Goal: Use online tool/utility: Utilize a website feature to perform a specific function

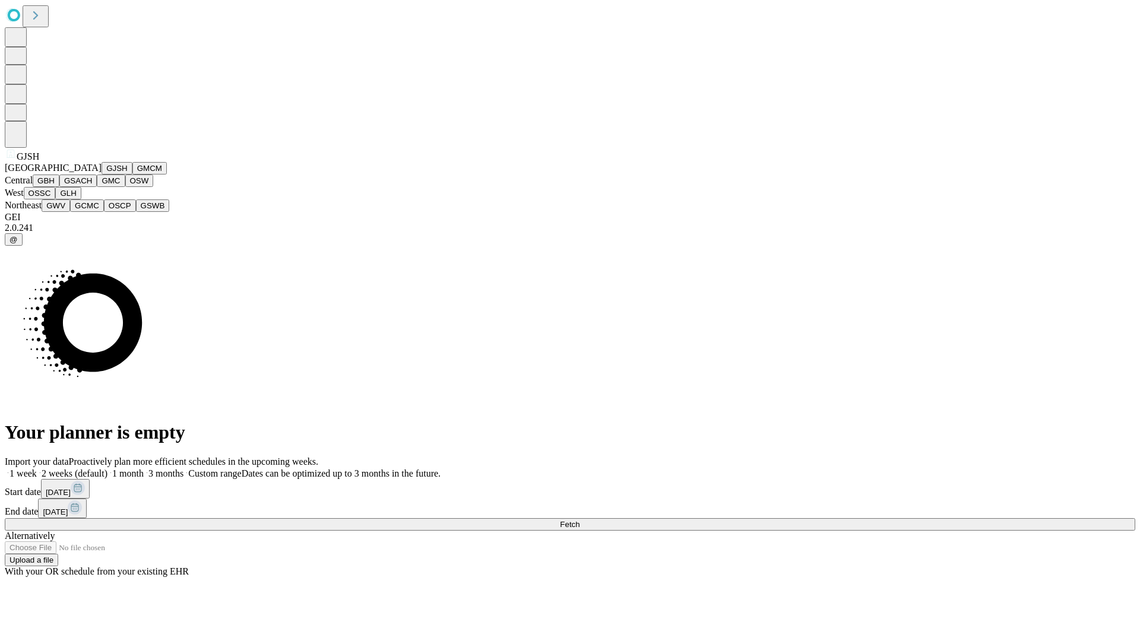
click at [102, 175] on button "GJSH" at bounding box center [117, 168] width 31 height 12
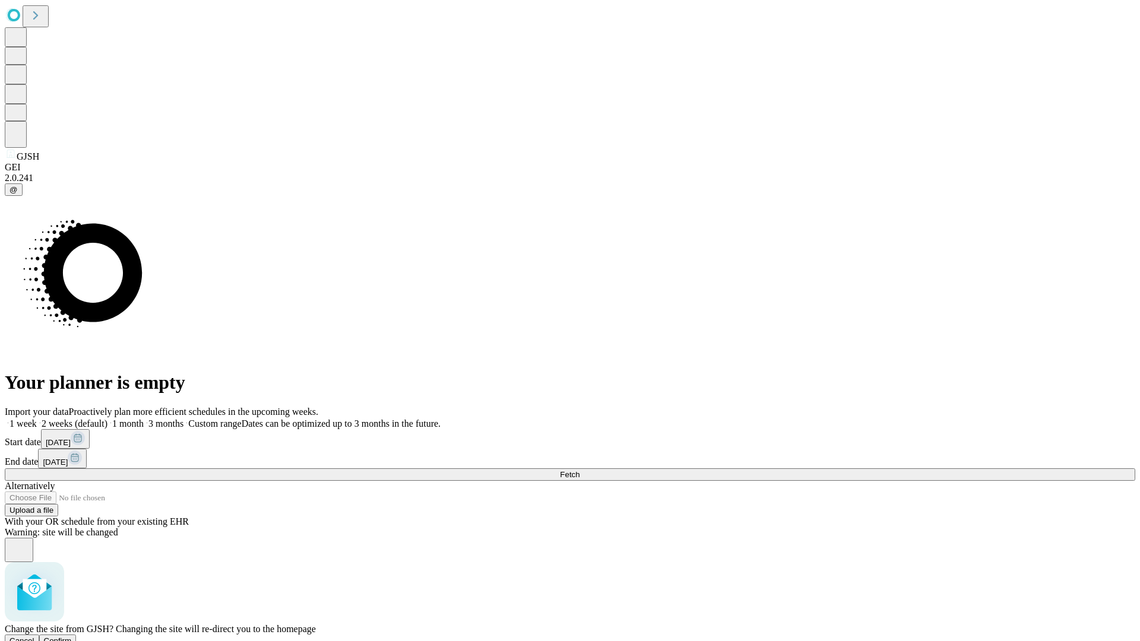
click at [72, 637] on span "Confirm" at bounding box center [58, 641] width 28 height 9
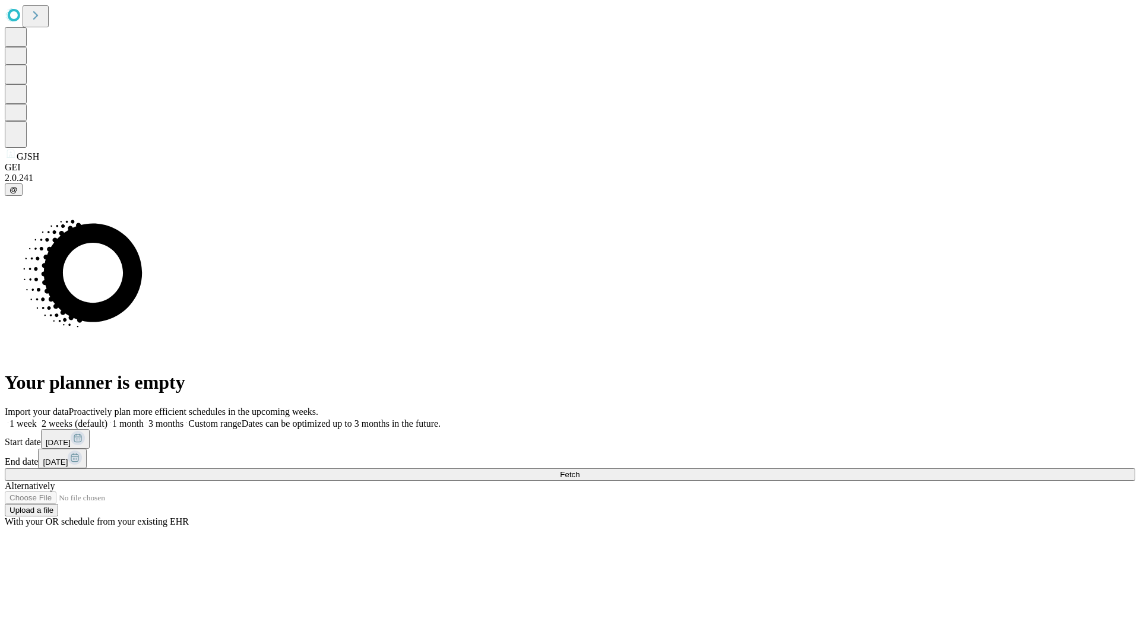
click at [107, 419] on label "2 weeks (default)" at bounding box center [72, 424] width 71 height 10
click at [580, 470] on span "Fetch" at bounding box center [570, 474] width 20 height 9
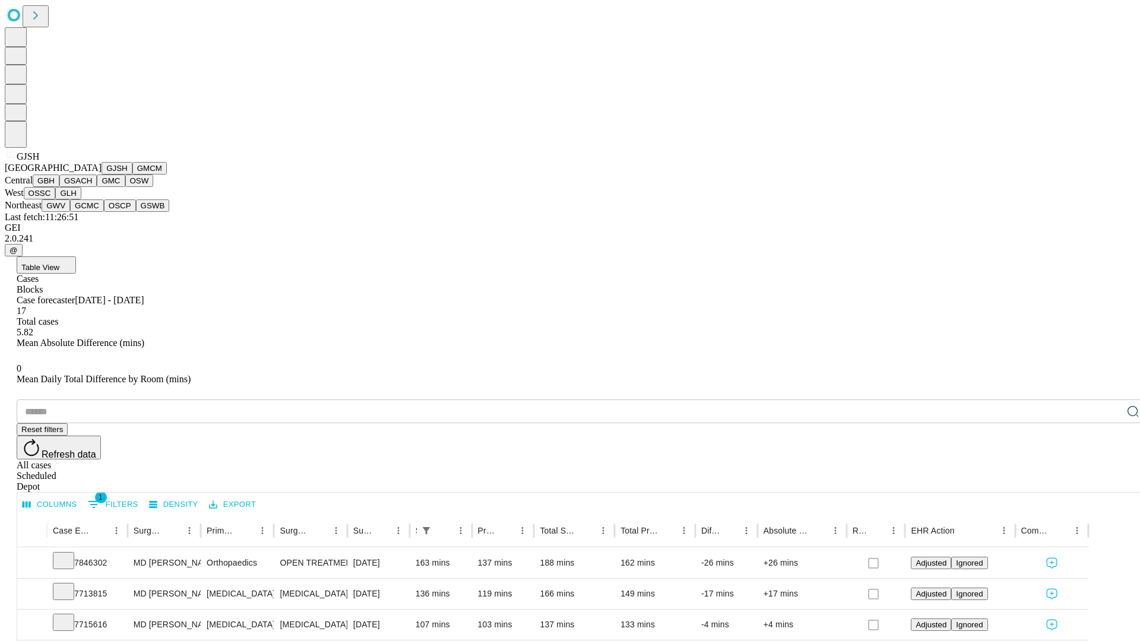
click at [132, 175] on button "GMCM" at bounding box center [149, 168] width 34 height 12
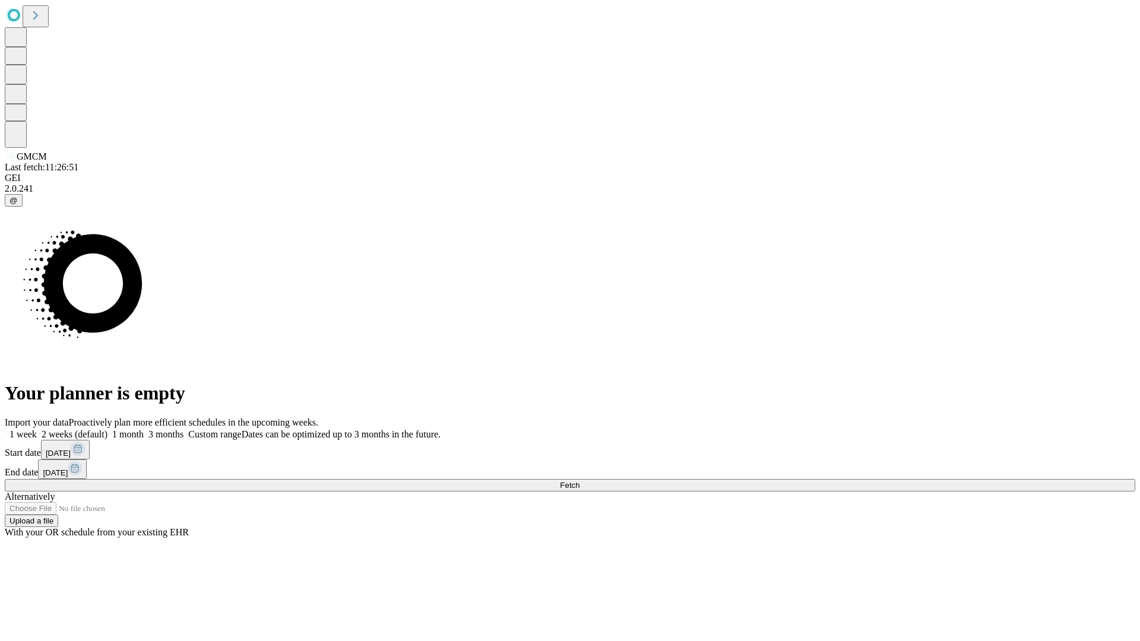
click at [107, 429] on label "2 weeks (default)" at bounding box center [72, 434] width 71 height 10
click at [580, 481] on span "Fetch" at bounding box center [570, 485] width 20 height 9
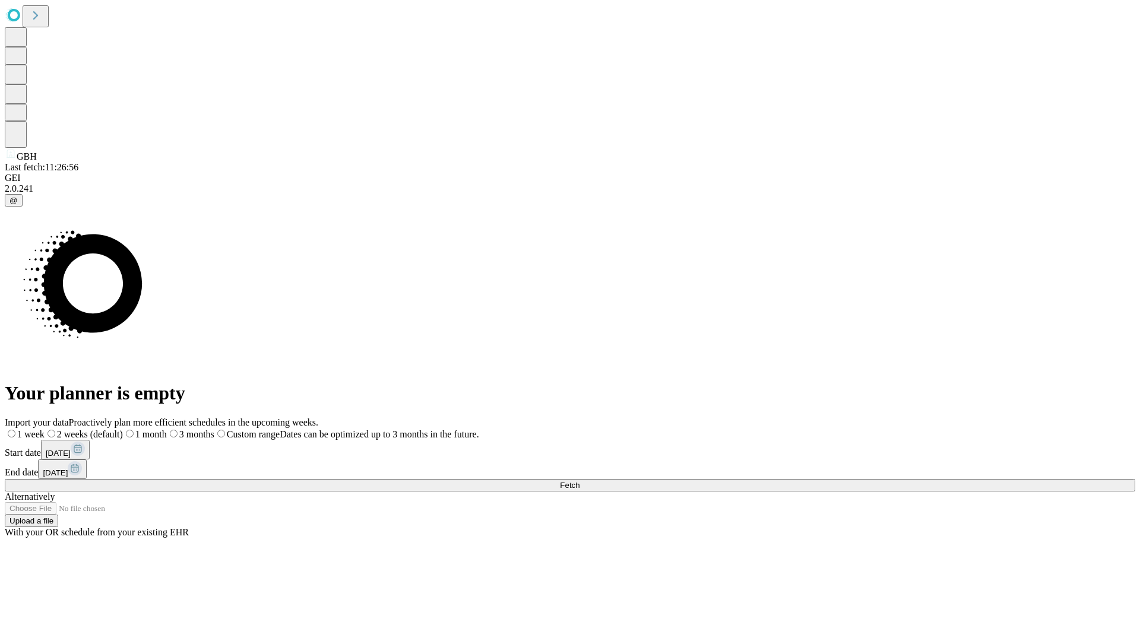
click at [123, 429] on label "2 weeks (default)" at bounding box center [84, 434] width 78 height 10
click at [580, 481] on span "Fetch" at bounding box center [570, 485] width 20 height 9
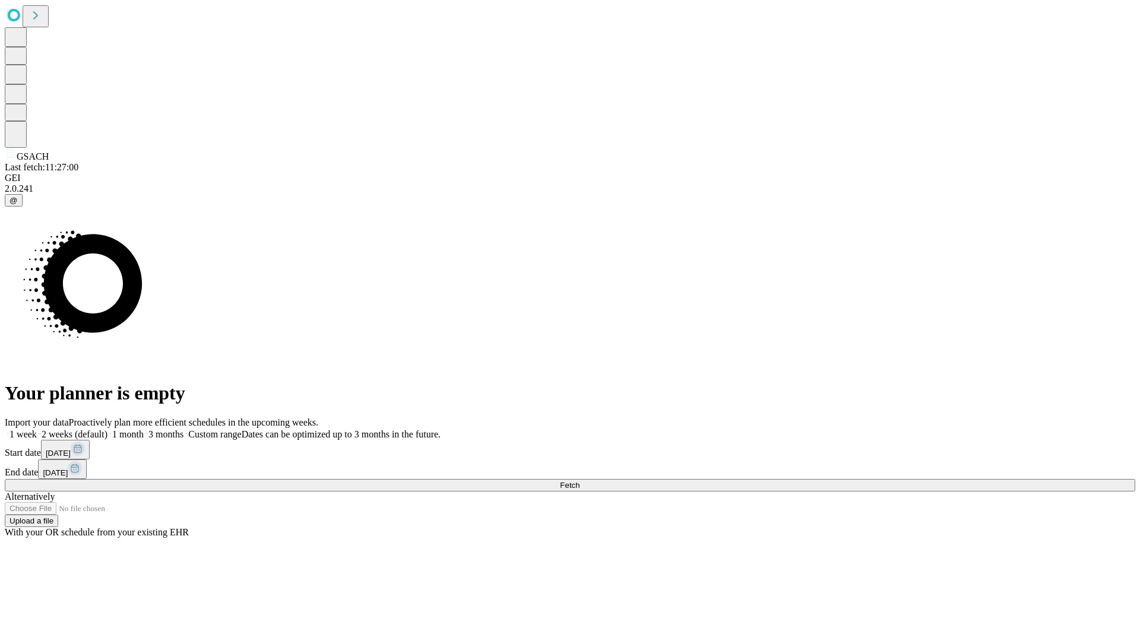
click at [107, 429] on label "2 weeks (default)" at bounding box center [72, 434] width 71 height 10
click at [580, 481] on span "Fetch" at bounding box center [570, 485] width 20 height 9
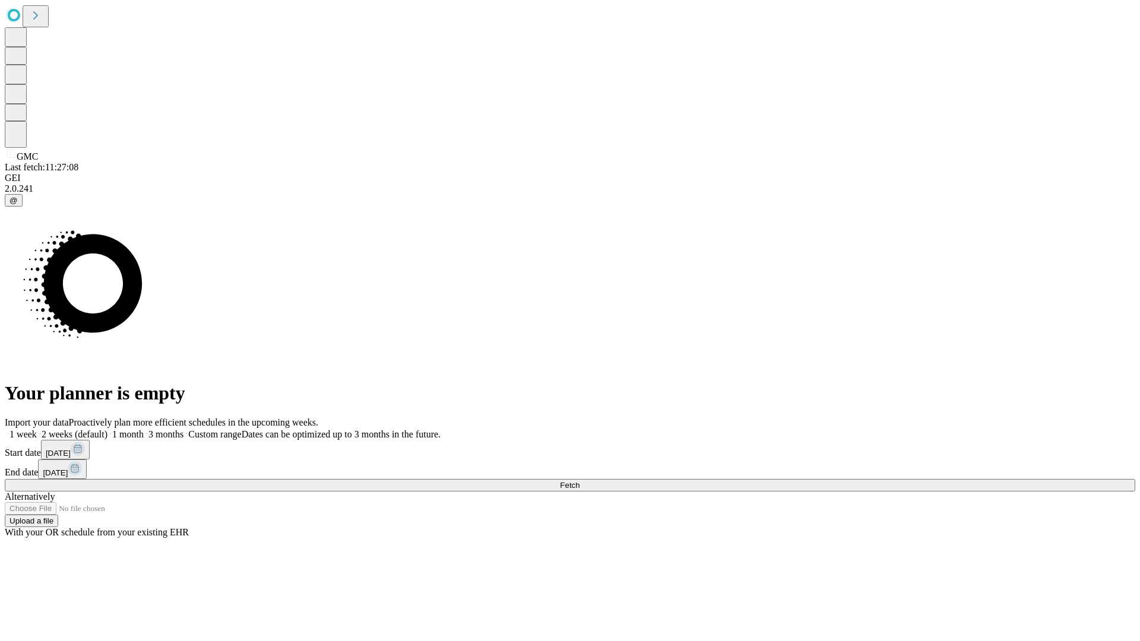
click at [107, 429] on label "2 weeks (default)" at bounding box center [72, 434] width 71 height 10
click at [580, 481] on span "Fetch" at bounding box center [570, 485] width 20 height 9
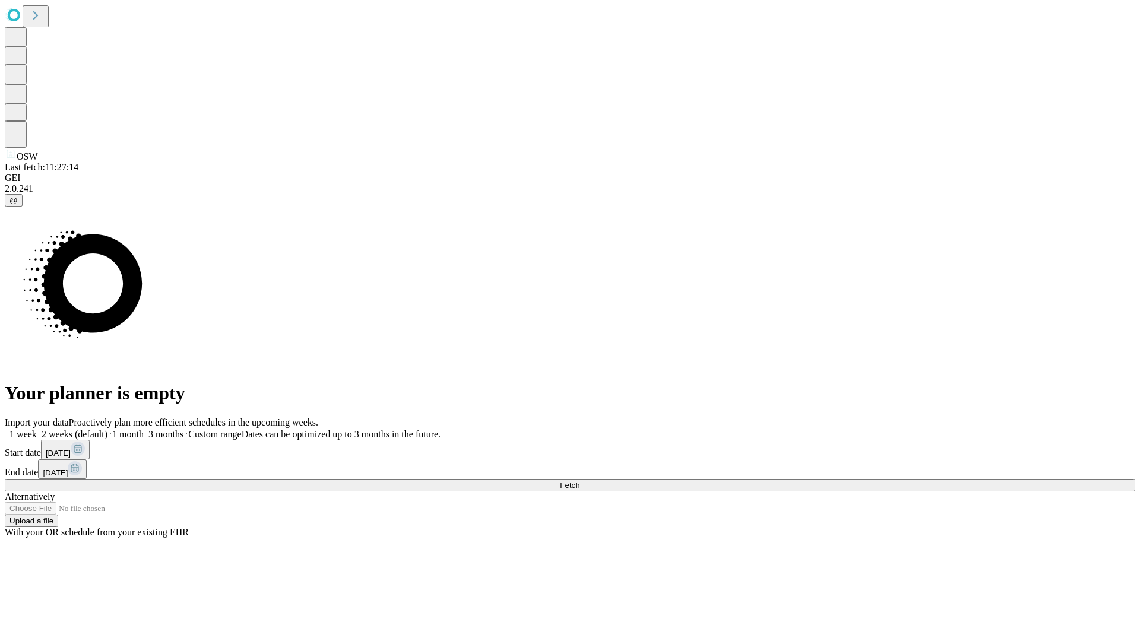
click at [580, 481] on span "Fetch" at bounding box center [570, 485] width 20 height 9
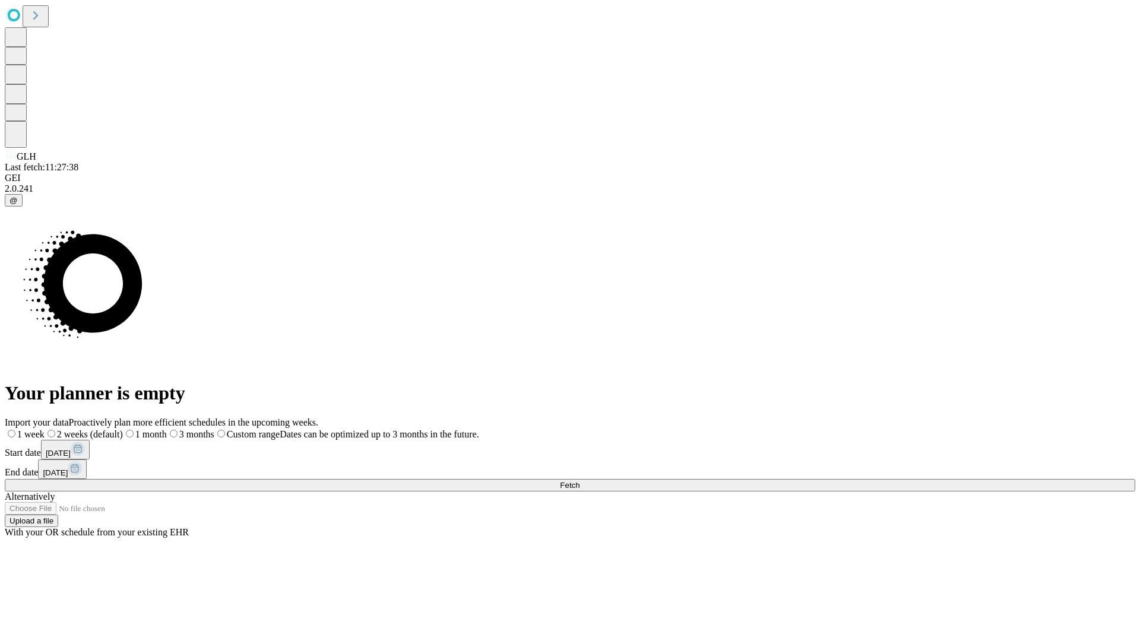
click at [580, 481] on span "Fetch" at bounding box center [570, 485] width 20 height 9
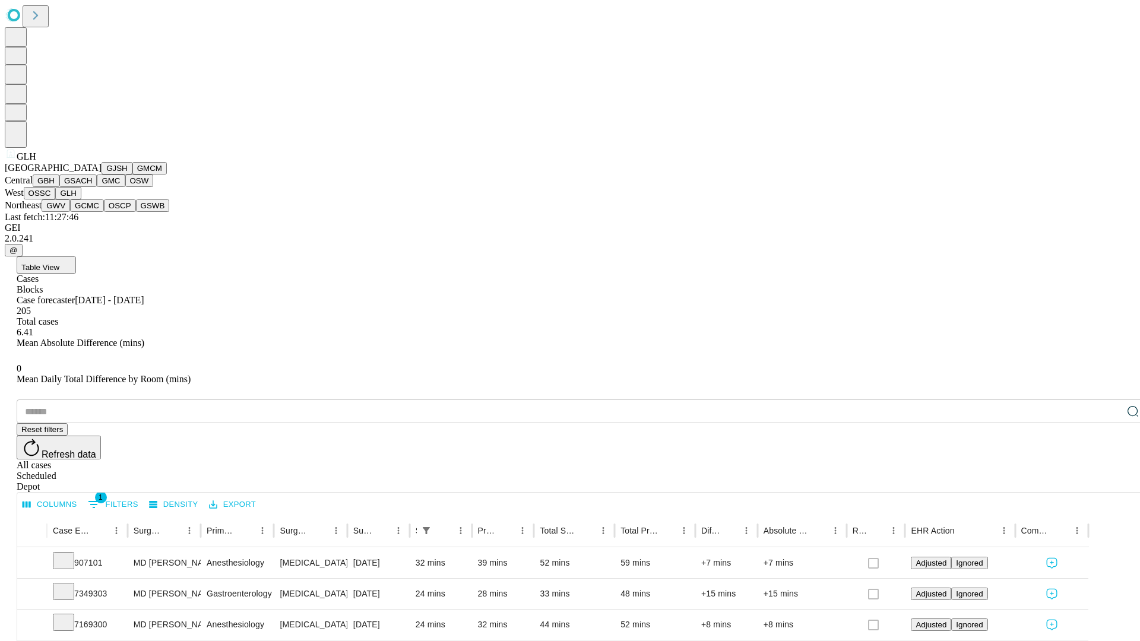
click at [70, 212] on button "GWV" at bounding box center [56, 206] width 29 height 12
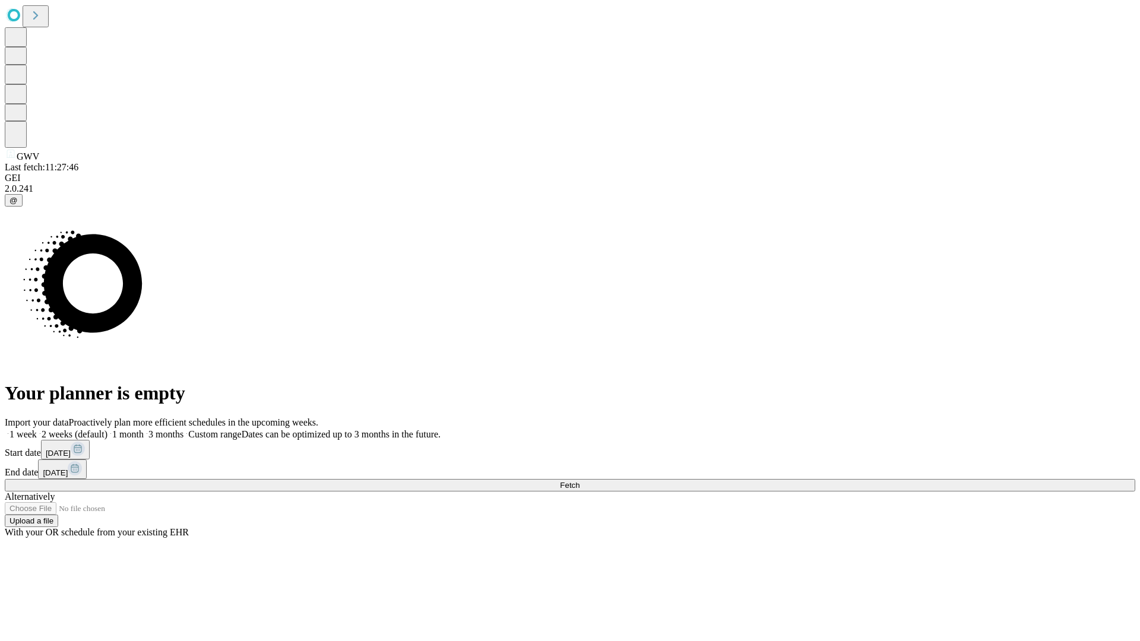
click at [107, 429] on label "2 weeks (default)" at bounding box center [72, 434] width 71 height 10
click at [580, 481] on span "Fetch" at bounding box center [570, 485] width 20 height 9
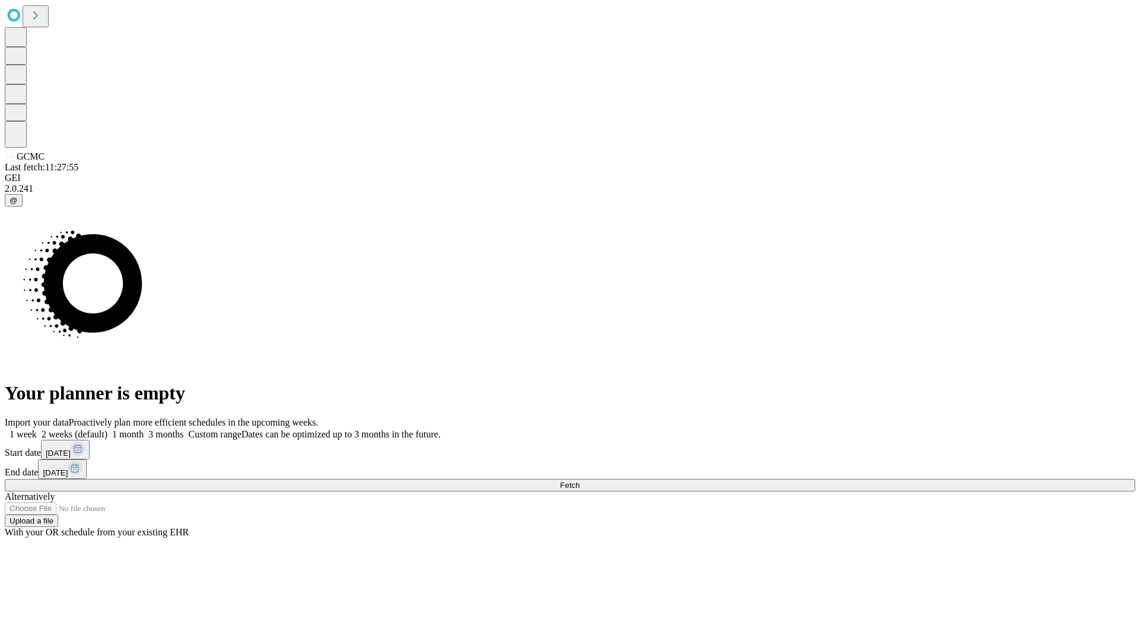
click at [107, 429] on label "2 weeks (default)" at bounding box center [72, 434] width 71 height 10
click at [580, 481] on span "Fetch" at bounding box center [570, 485] width 20 height 9
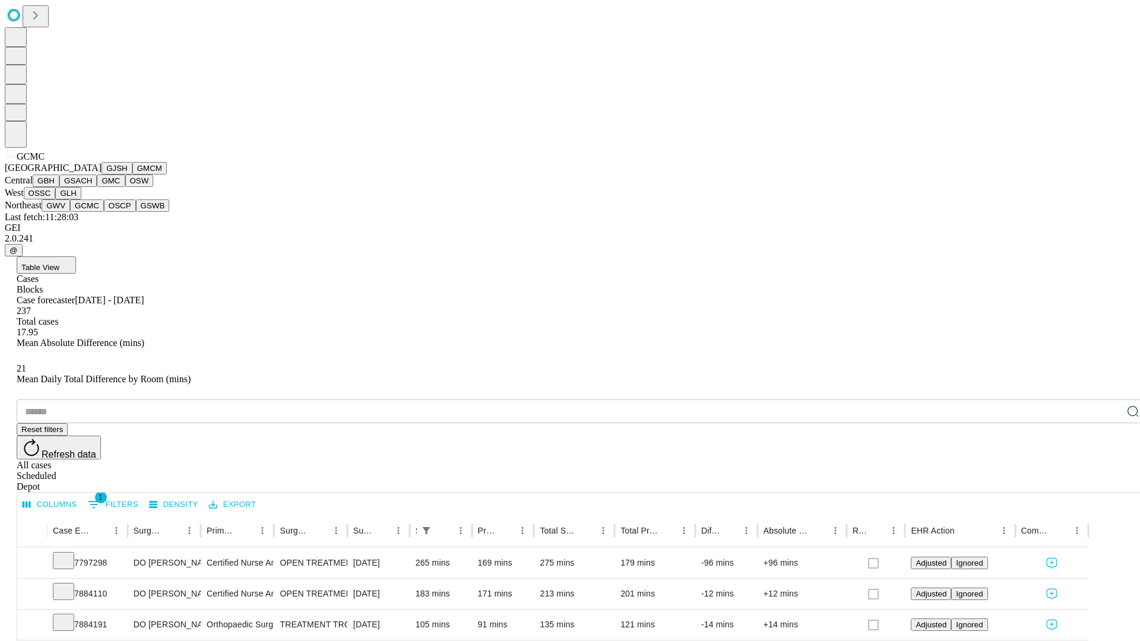
click at [104, 212] on button "OSCP" at bounding box center [120, 206] width 32 height 12
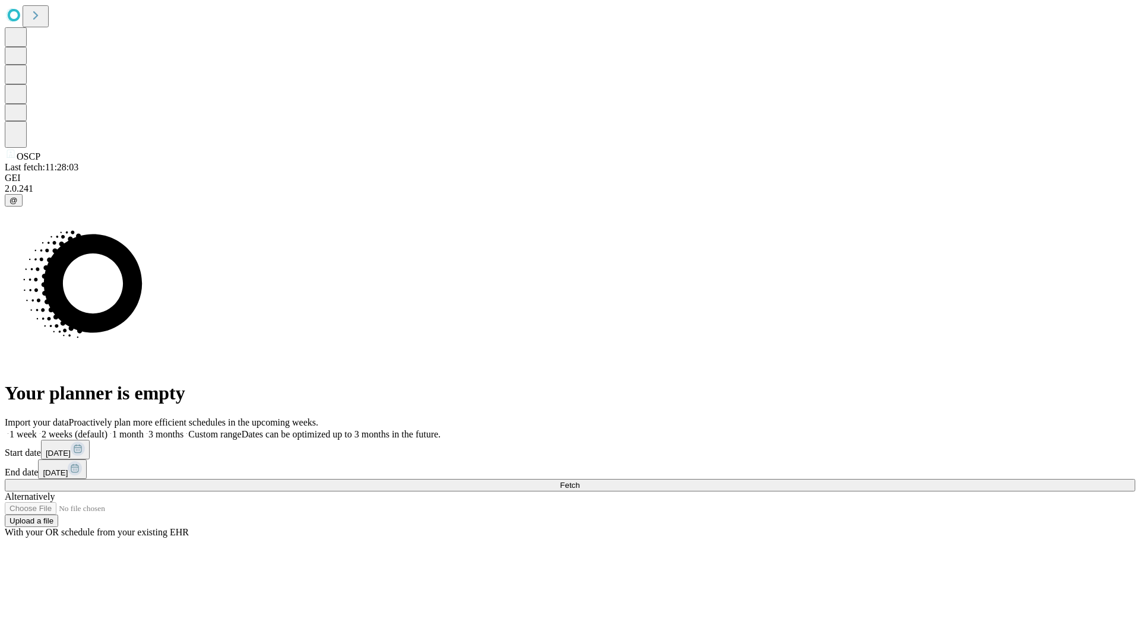
click at [580, 481] on span "Fetch" at bounding box center [570, 485] width 20 height 9
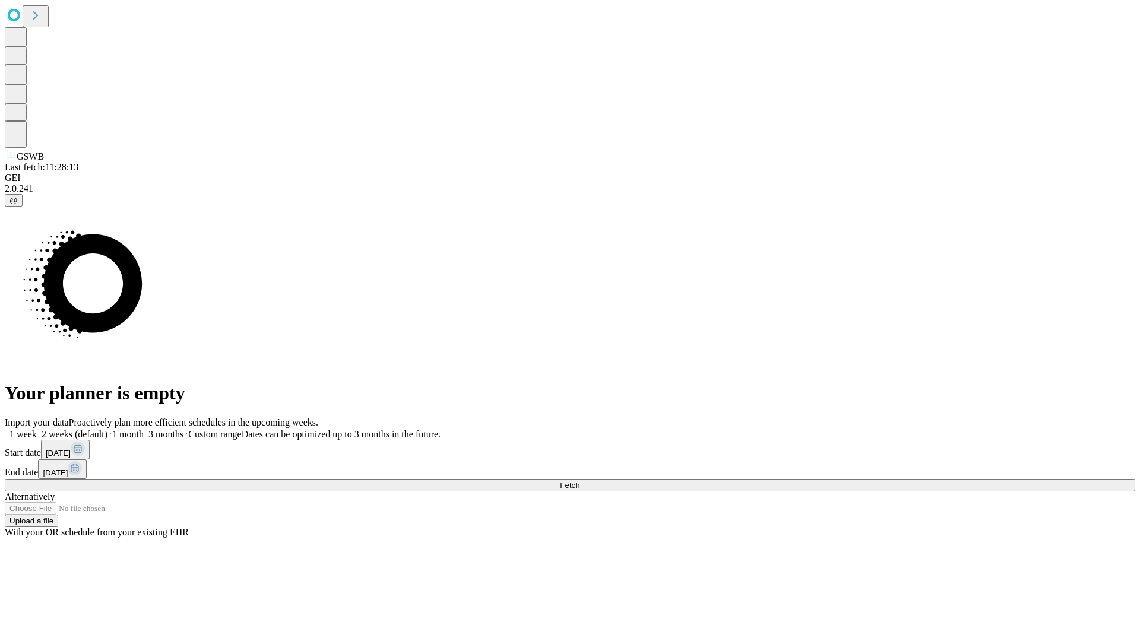
click at [107, 429] on label "2 weeks (default)" at bounding box center [72, 434] width 71 height 10
click at [580, 481] on span "Fetch" at bounding box center [570, 485] width 20 height 9
